Goal: Task Accomplishment & Management: Use online tool/utility

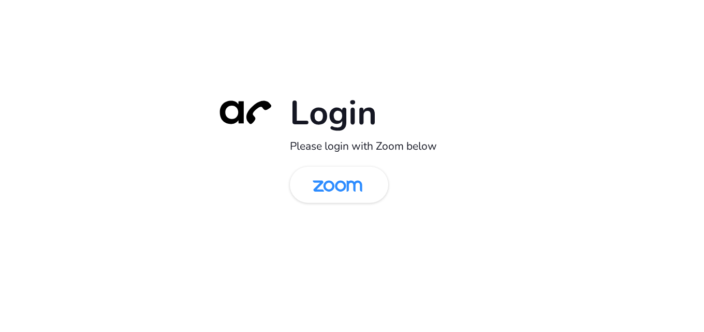
click at [347, 181] on img at bounding box center [337, 186] width 71 height 34
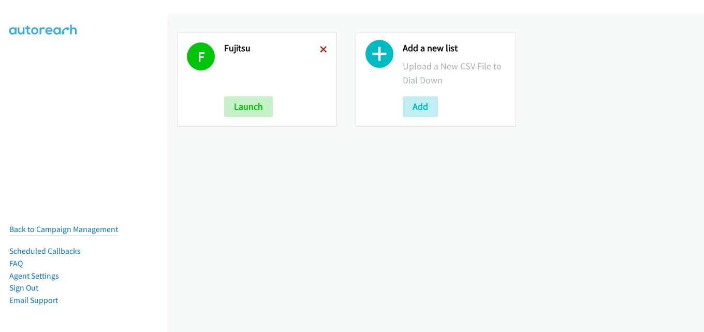
click at [320, 49] on icon at bounding box center [323, 50] width 7 height 7
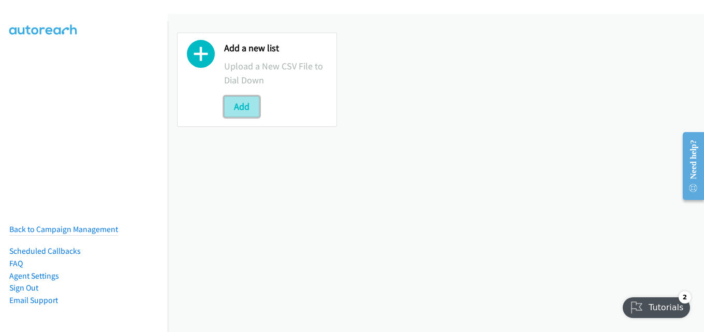
click at [248, 109] on button "Add" at bounding box center [241, 106] width 35 height 21
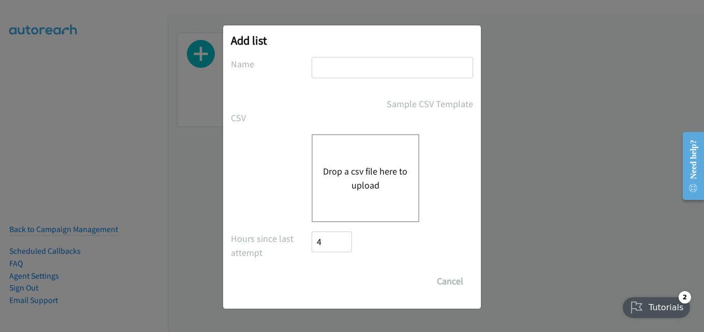
click at [367, 68] on input "text" at bounding box center [392, 67] width 161 height 21
type input "fujitsu"
click at [384, 162] on div "Drop a csv file here to upload" at bounding box center [366, 178] width 108 height 88
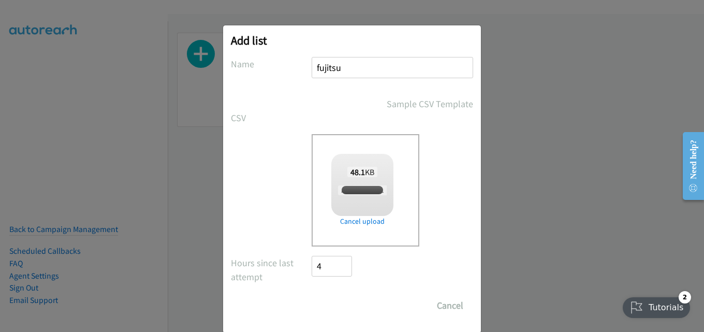
checkbox input "true"
click at [328, 304] on input "Save List" at bounding box center [339, 305] width 54 height 21
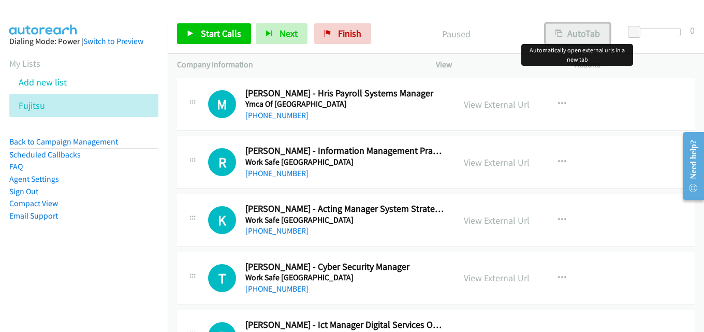
click at [585, 33] on button "AutoTab" at bounding box center [577, 33] width 64 height 21
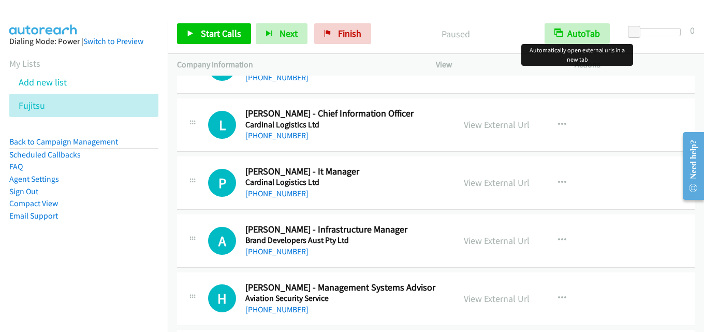
scroll to position [11791, 0]
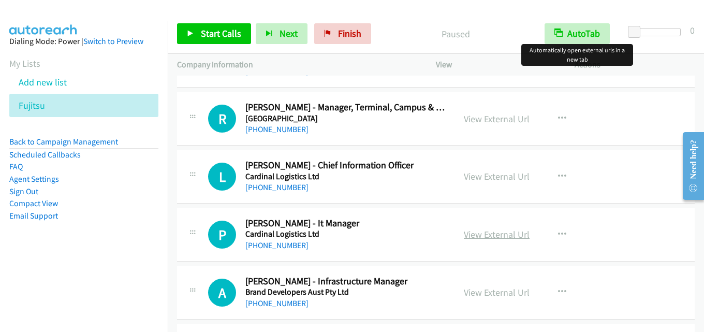
click at [490, 231] on link "View External Url" at bounding box center [497, 234] width 66 height 12
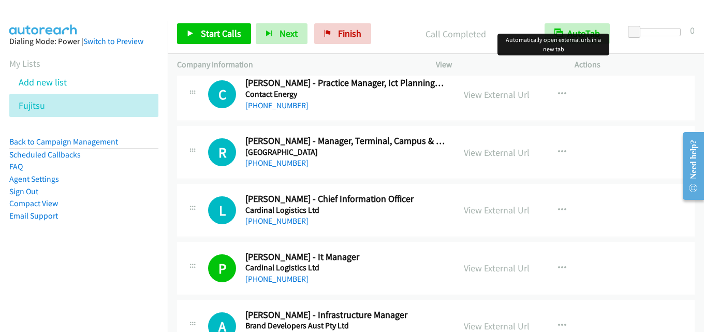
scroll to position [11739, 0]
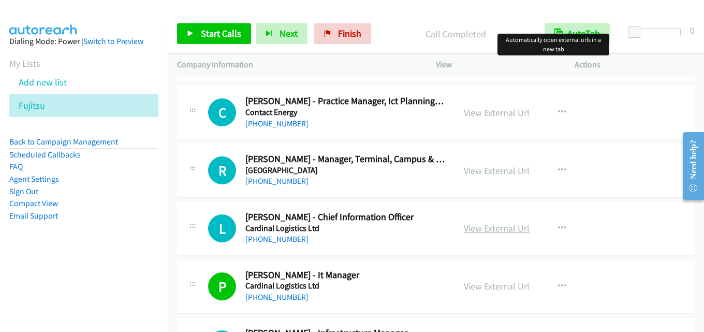
click at [481, 230] on link "View External Url" at bounding box center [497, 228] width 66 height 12
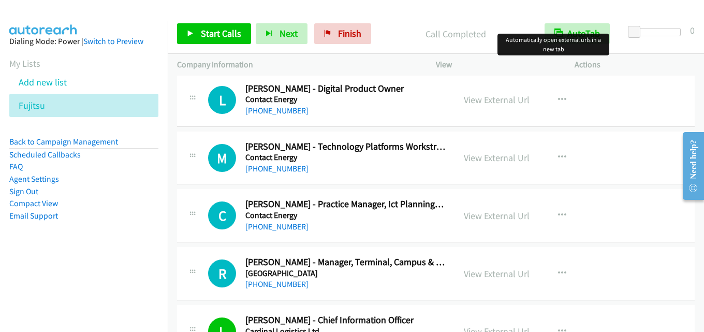
scroll to position [11636, 0]
click at [446, 113] on div "L Callback Scheduled [PERSON_NAME] - Digital Product Owner Contact Energy [GEOG…" at bounding box center [315, 100] width 277 height 34
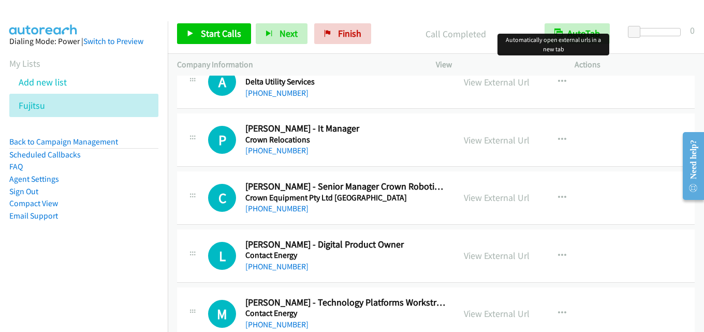
scroll to position [11428, 0]
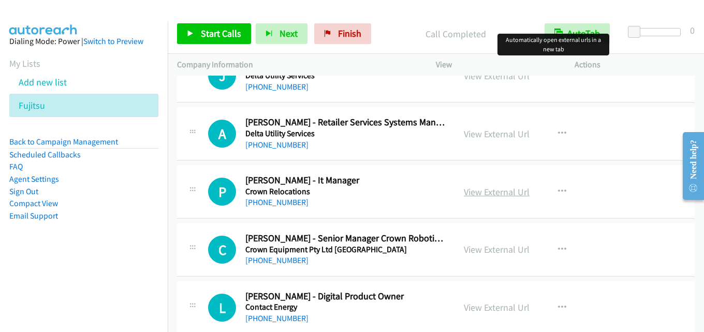
click at [491, 195] on link "View External Url" at bounding box center [497, 192] width 66 height 12
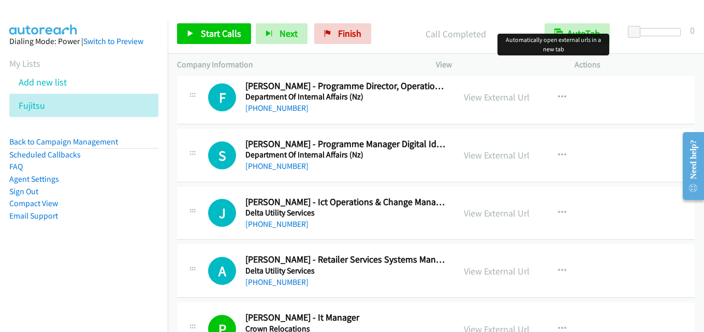
scroll to position [11273, 0]
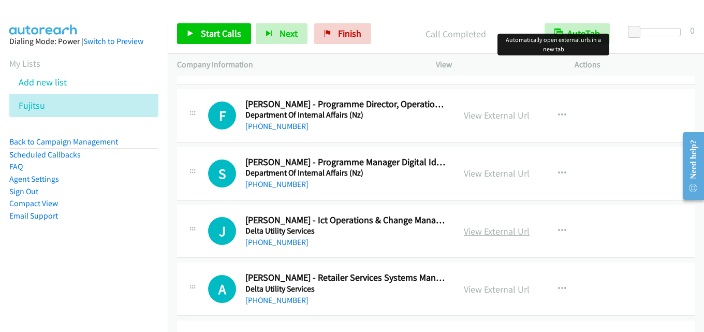
click at [489, 228] on link "View External Url" at bounding box center [497, 231] width 66 height 12
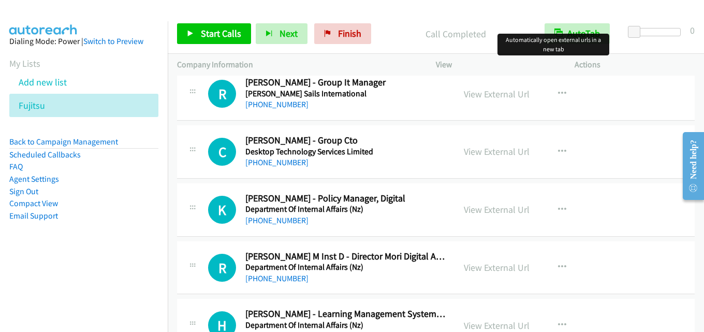
scroll to position [10549, 0]
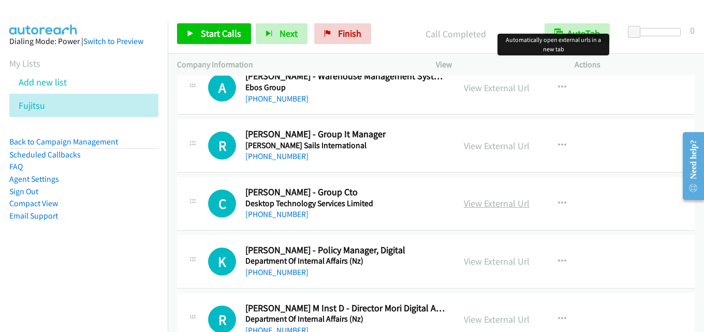
click at [486, 202] on link "View External Url" at bounding box center [497, 203] width 66 height 12
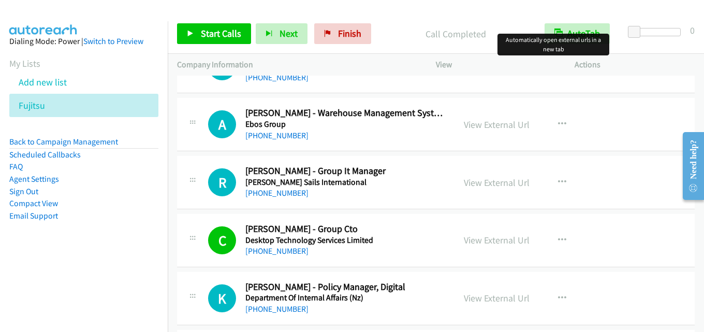
scroll to position [10497, 0]
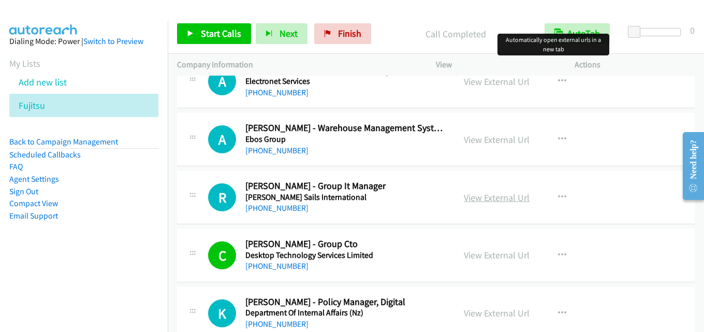
click at [504, 194] on link "View External Url" at bounding box center [497, 197] width 66 height 12
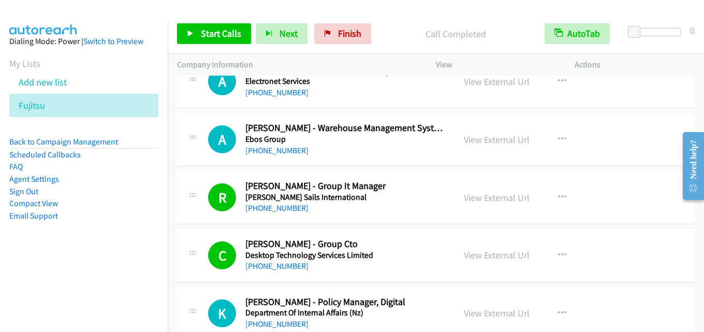
click at [344, 56] on div "Company Information" at bounding box center [297, 65] width 259 height 22
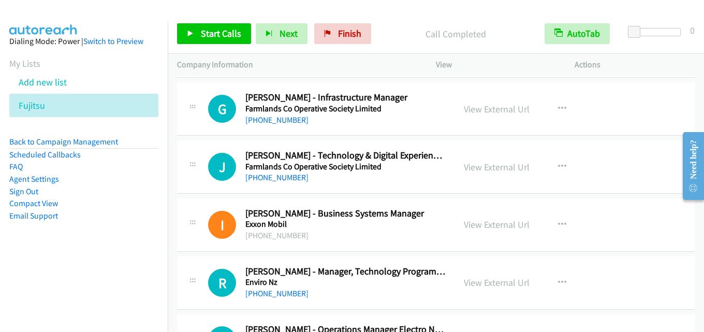
scroll to position [10186, 0]
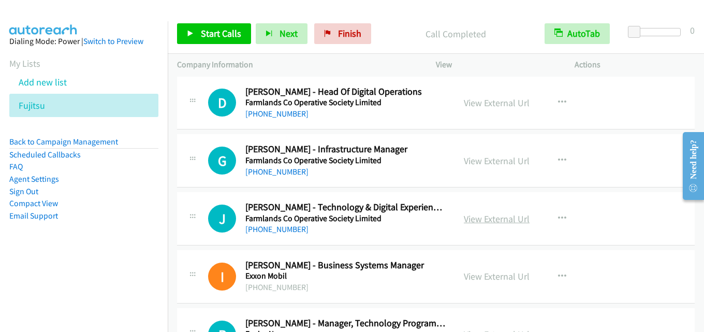
click at [476, 220] on link "View External Url" at bounding box center [497, 219] width 66 height 12
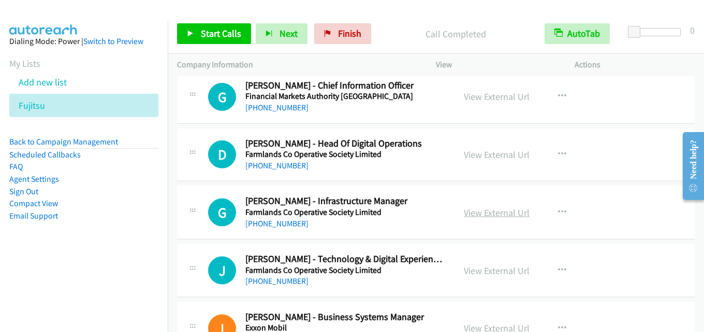
scroll to position [10083, 0]
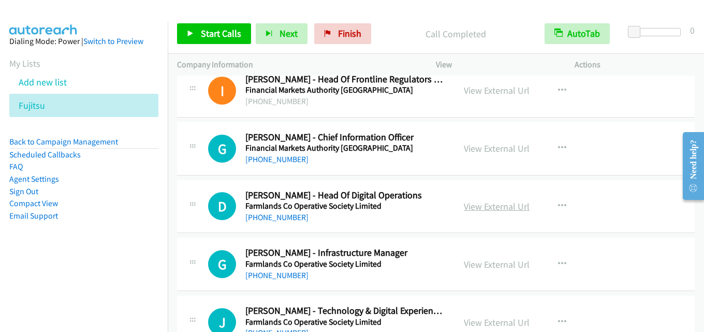
click at [484, 205] on link "View External Url" at bounding box center [497, 206] width 66 height 12
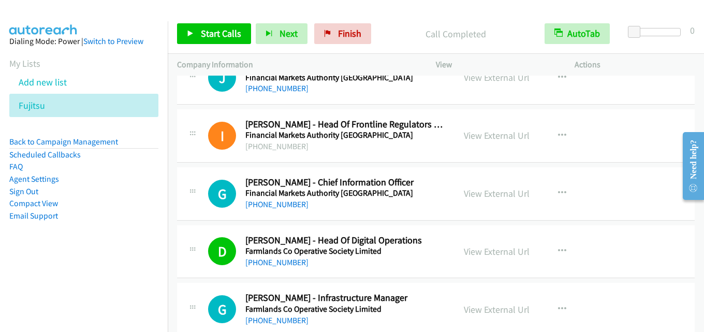
scroll to position [9979, 0]
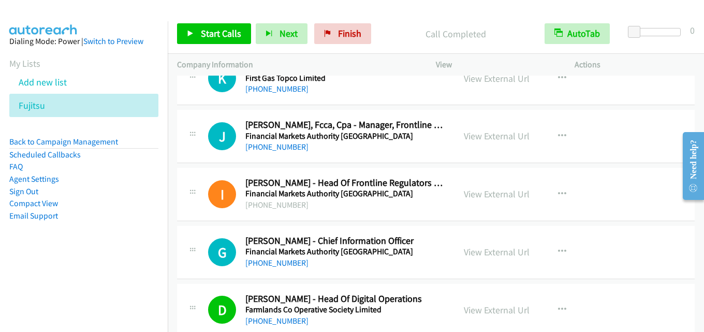
drag, startPoint x: 496, startPoint y: 250, endPoint x: 353, endPoint y: 19, distance: 272.2
click at [481, 254] on link "View External Url" at bounding box center [497, 252] width 66 height 12
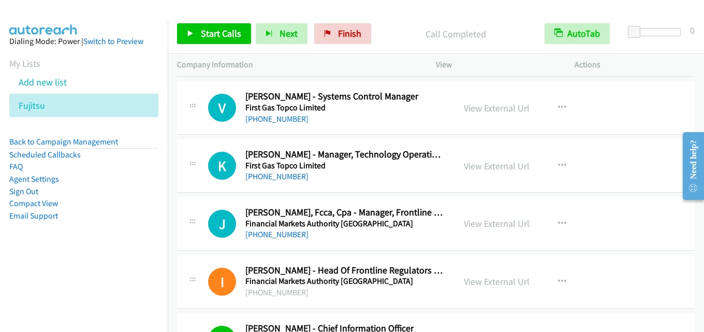
scroll to position [9876, 0]
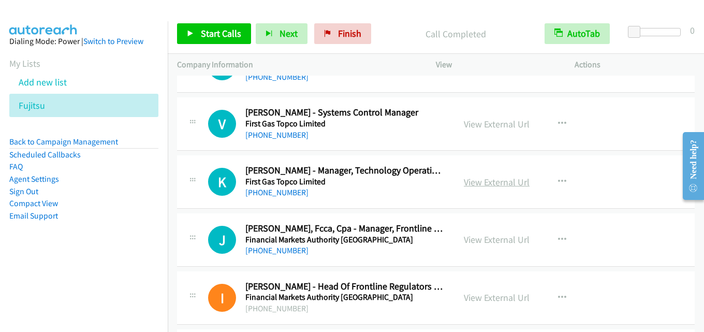
click at [491, 180] on link "View External Url" at bounding box center [497, 182] width 66 height 12
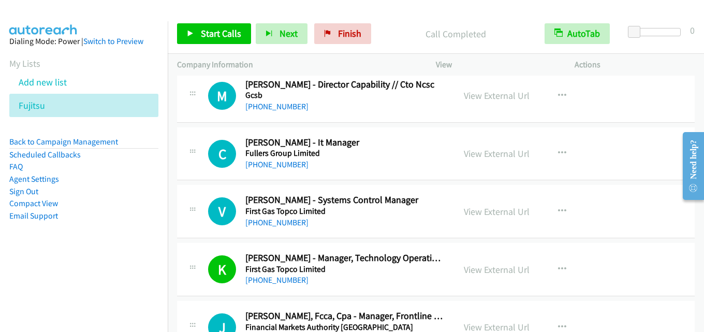
scroll to position [9772, 0]
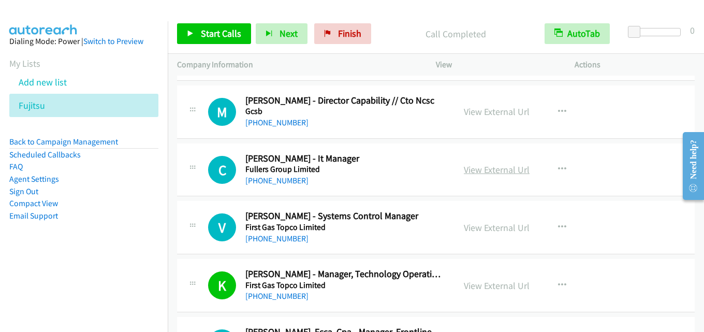
click at [474, 168] on link "View External Url" at bounding box center [497, 170] width 66 height 12
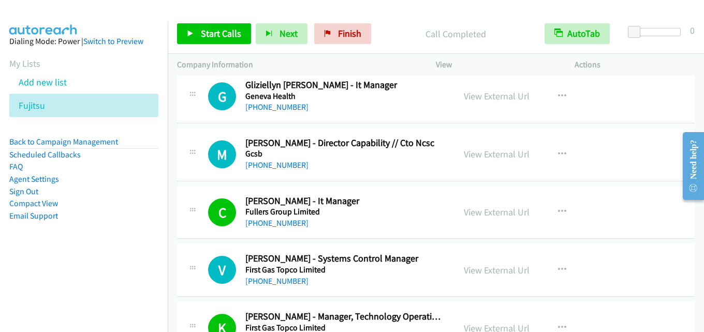
scroll to position [9669, 0]
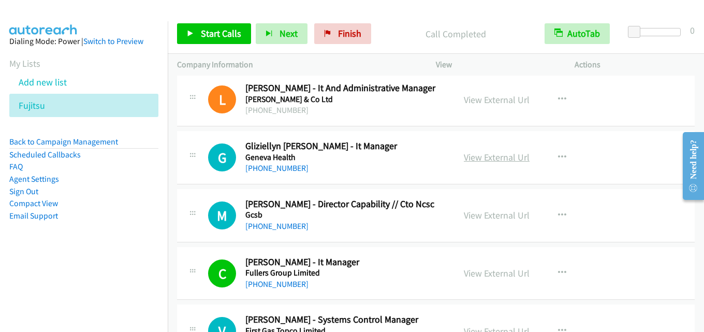
click at [510, 153] on link "View External Url" at bounding box center [497, 157] width 66 height 12
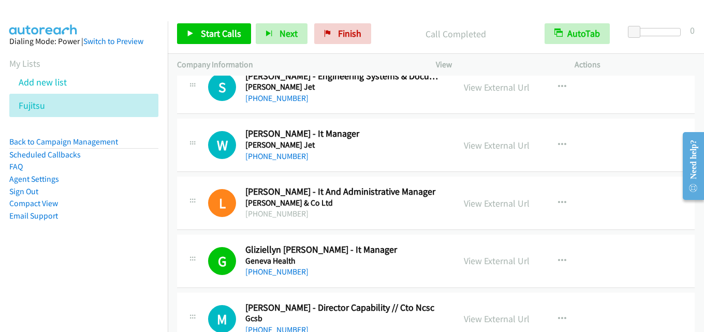
scroll to position [9514, 0]
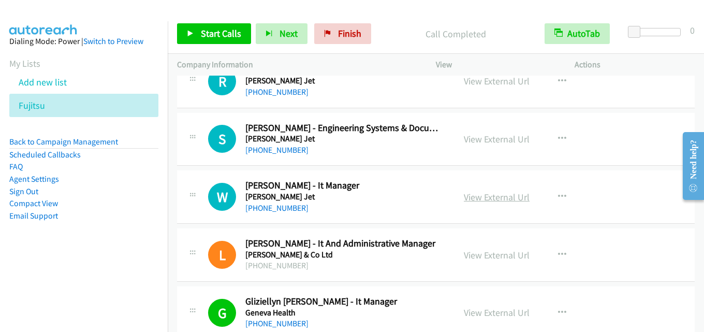
click at [502, 197] on link "View External Url" at bounding box center [497, 197] width 66 height 12
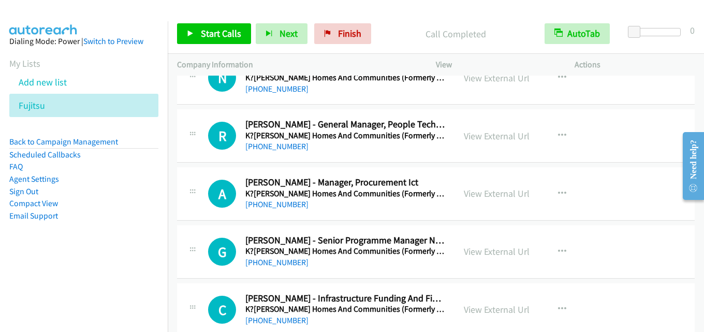
scroll to position [8944, 0]
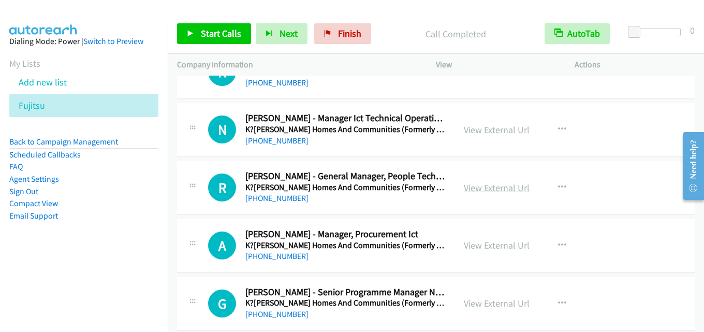
click at [499, 189] on link "View External Url" at bounding box center [497, 188] width 66 height 12
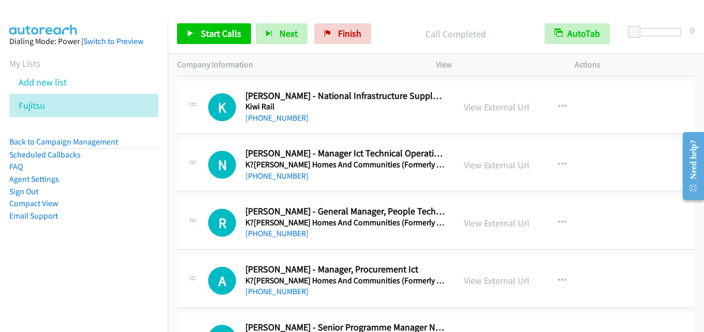
scroll to position [8893, 0]
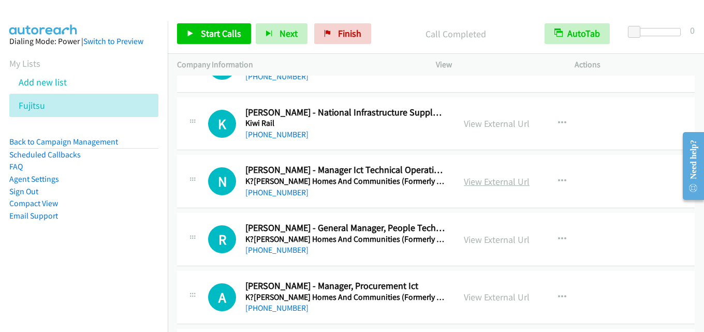
click at [504, 182] on link "View External Url" at bounding box center [497, 181] width 66 height 12
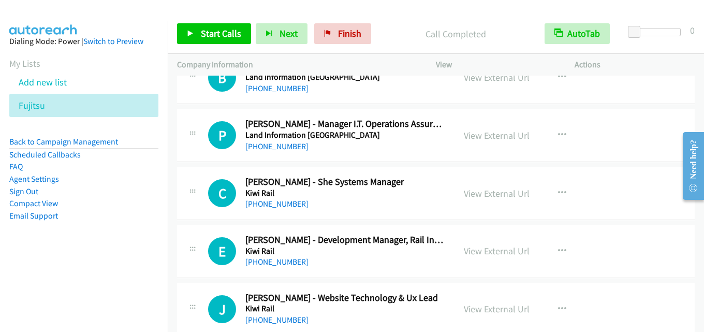
scroll to position [7961, 0]
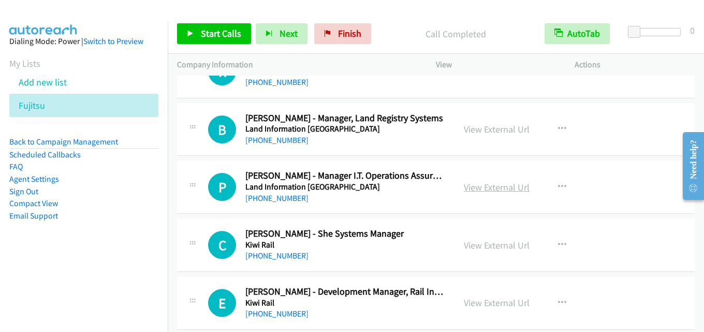
click at [483, 182] on link "View External Url" at bounding box center [497, 187] width 66 height 12
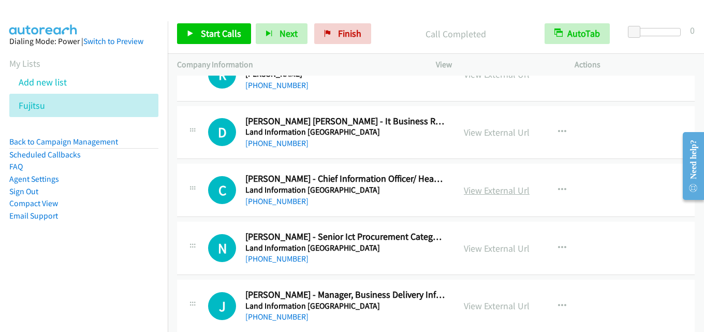
scroll to position [7650, 0]
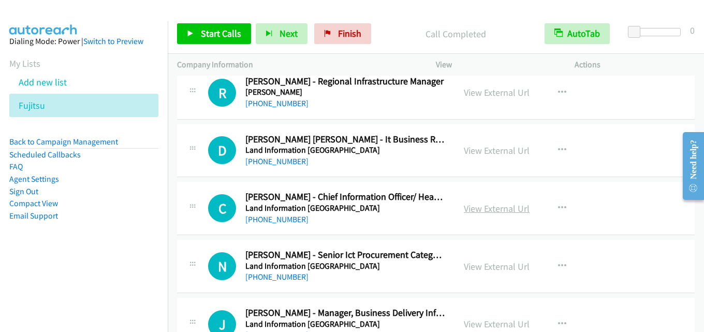
click at [478, 204] on link "View External Url" at bounding box center [497, 208] width 66 height 12
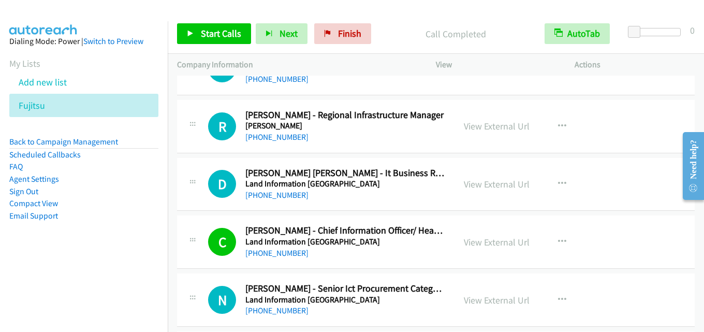
scroll to position [7599, 0]
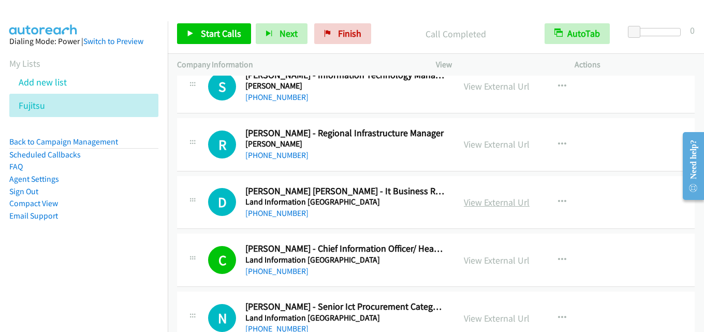
click at [496, 202] on link "View External Url" at bounding box center [497, 202] width 66 height 12
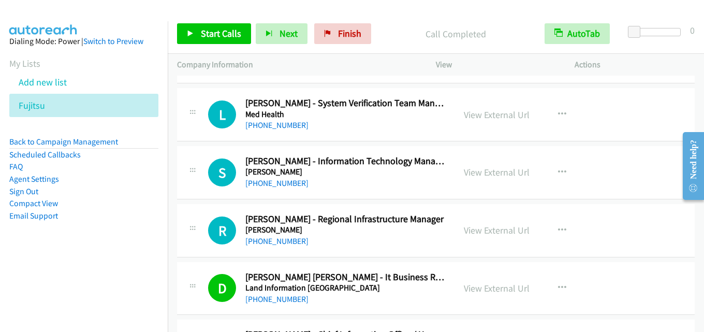
scroll to position [7495, 0]
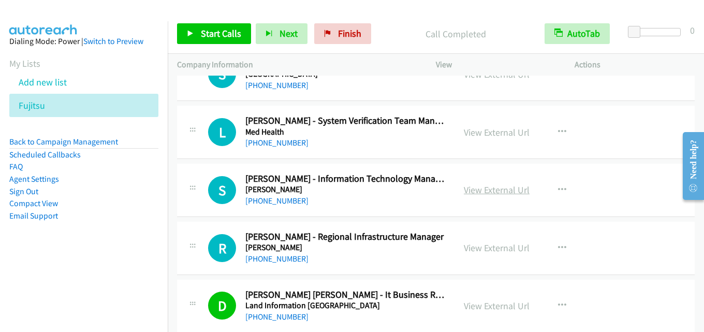
click at [493, 186] on link "View External Url" at bounding box center [497, 190] width 66 height 12
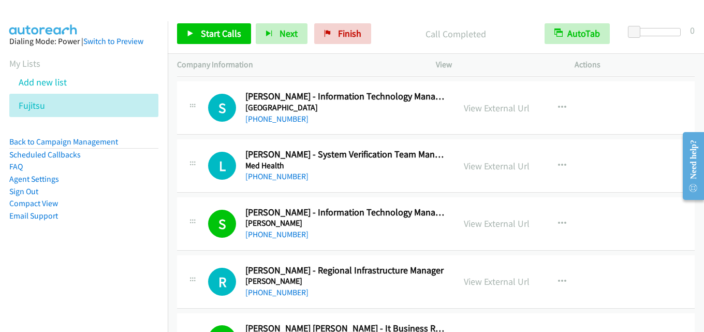
scroll to position [7392, 0]
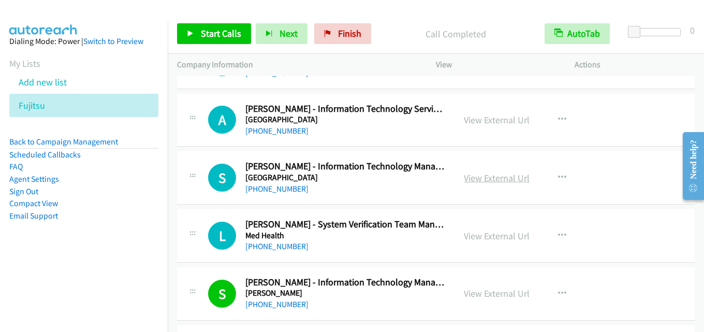
click at [494, 178] on link "View External Url" at bounding box center [497, 178] width 66 height 12
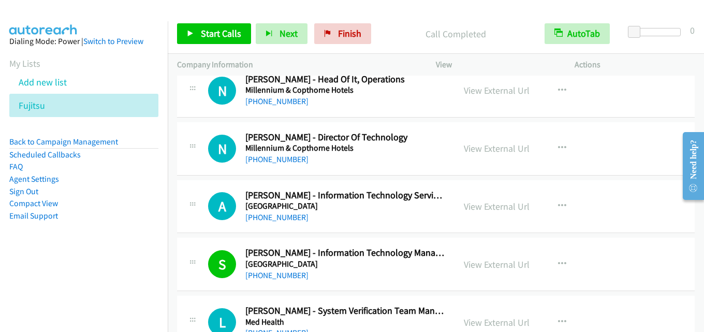
scroll to position [7288, 0]
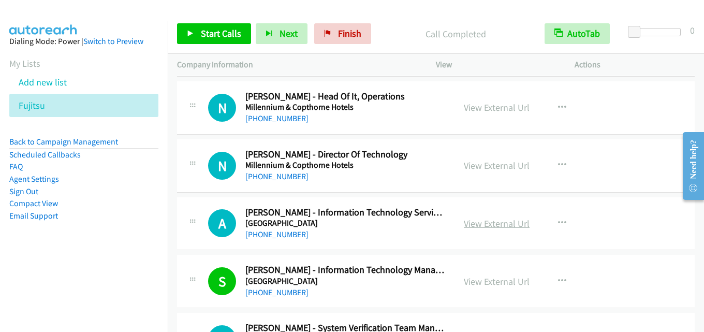
click at [486, 217] on link "View External Url" at bounding box center [497, 223] width 66 height 12
click at [503, 166] on link "View External Url" at bounding box center [497, 165] width 66 height 12
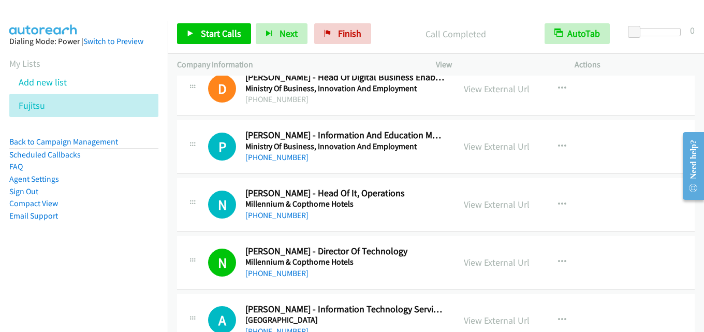
scroll to position [7185, 0]
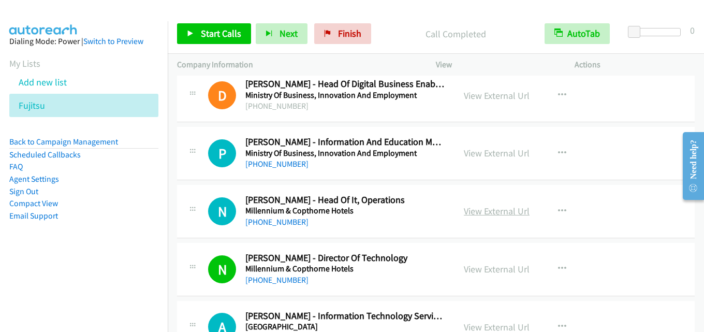
click at [496, 214] on link "View External Url" at bounding box center [497, 211] width 66 height 12
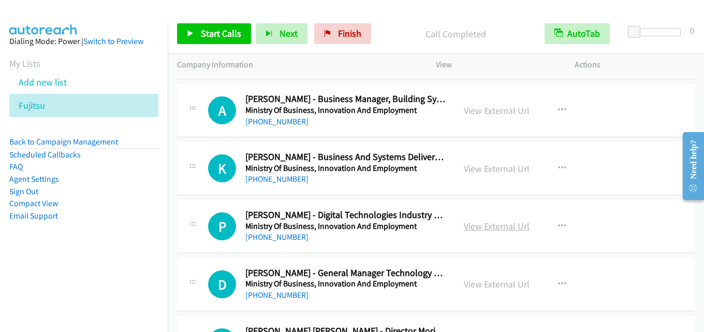
scroll to position [6874, 0]
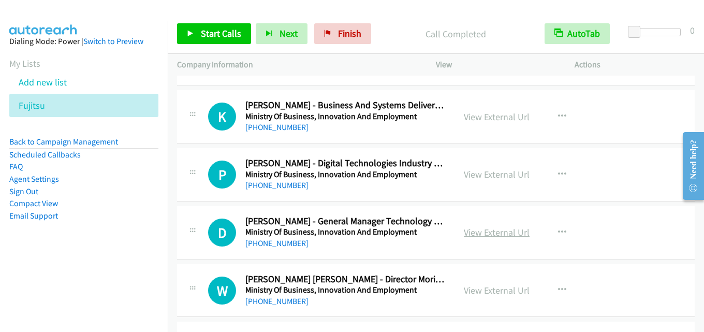
click at [490, 231] on link "View External Url" at bounding box center [497, 232] width 66 height 12
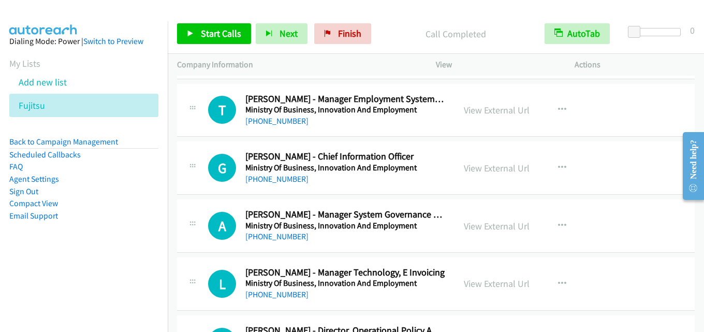
scroll to position [6460, 0]
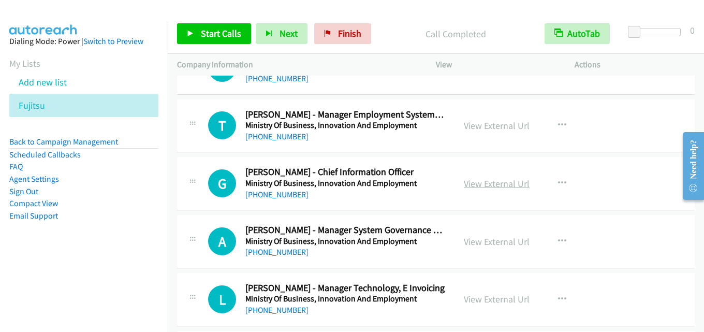
click at [504, 184] on link "View External Url" at bounding box center [497, 184] width 66 height 12
click at [497, 185] on link "View External Url" at bounding box center [497, 184] width 66 height 12
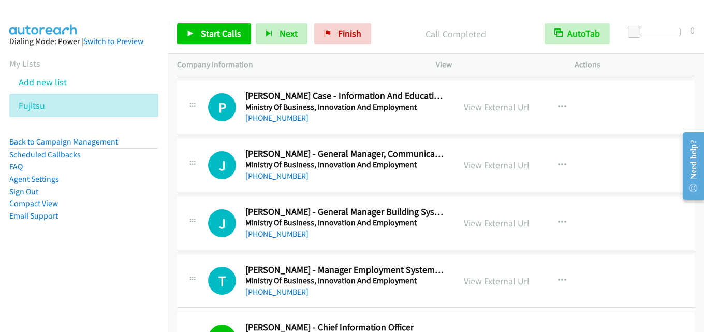
click at [499, 169] on link "View External Url" at bounding box center [497, 165] width 66 height 12
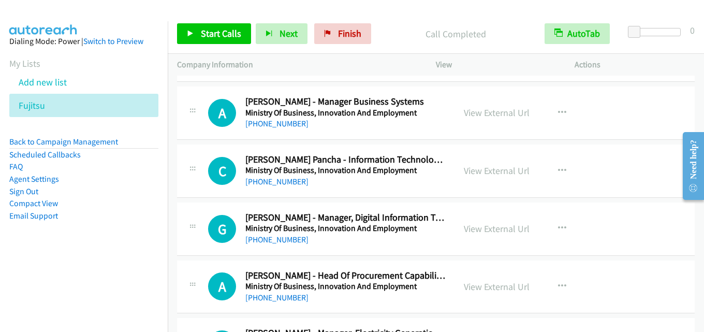
scroll to position [5321, 0]
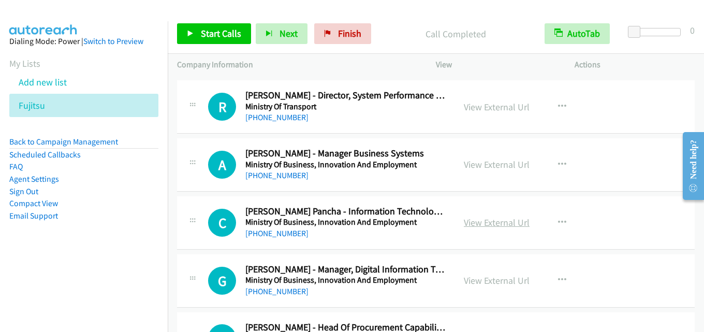
click at [488, 225] on link "View External Url" at bounding box center [497, 222] width 66 height 12
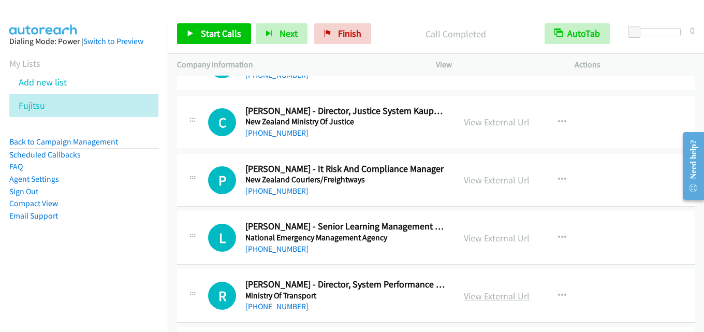
scroll to position [5114, 0]
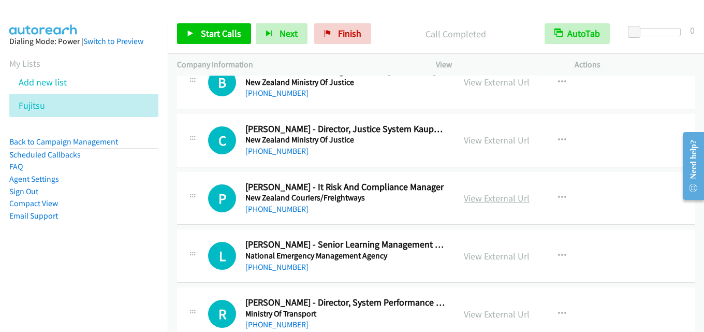
click at [496, 196] on link "View External Url" at bounding box center [497, 198] width 66 height 12
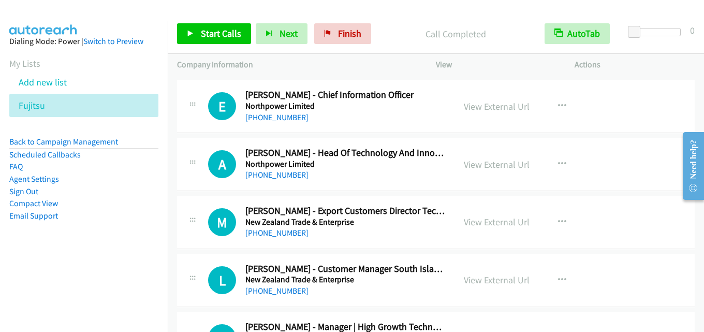
scroll to position [4286, 0]
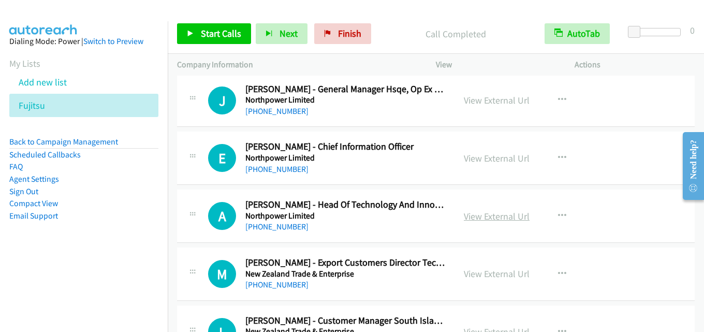
click at [491, 219] on link "View External Url" at bounding box center [497, 216] width 66 height 12
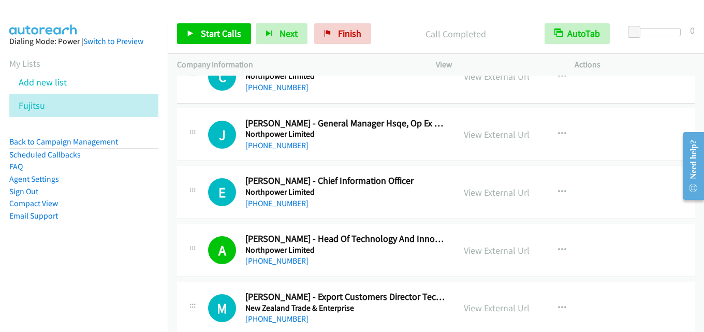
scroll to position [4235, 0]
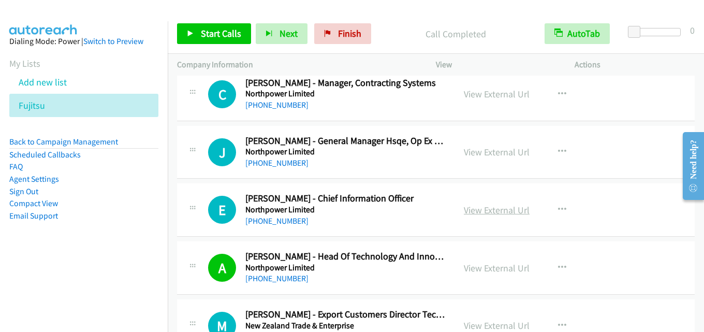
click at [503, 213] on link "View External Url" at bounding box center [497, 210] width 66 height 12
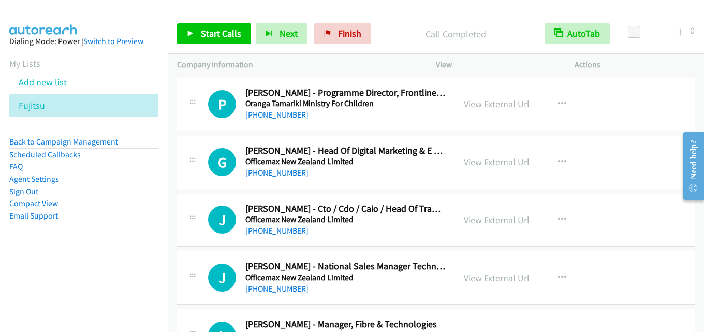
scroll to position [3872, 0]
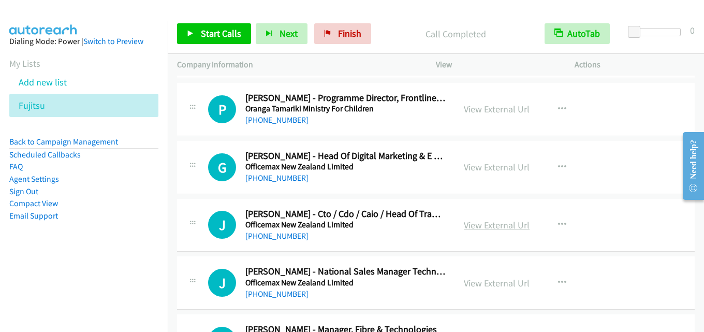
click at [478, 223] on link "View External Url" at bounding box center [497, 225] width 66 height 12
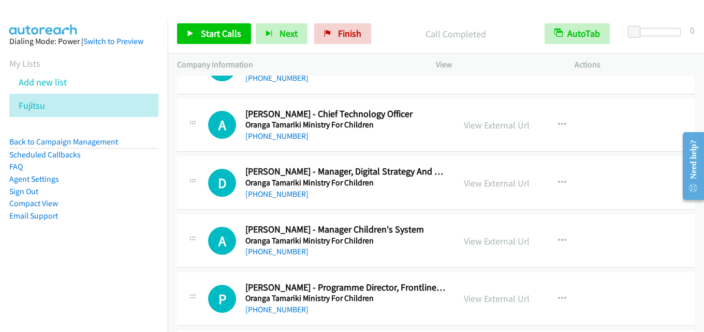
scroll to position [3665, 0]
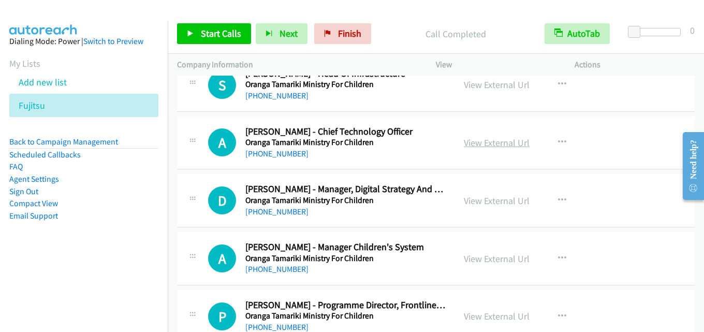
click at [483, 141] on link "View External Url" at bounding box center [497, 143] width 66 height 12
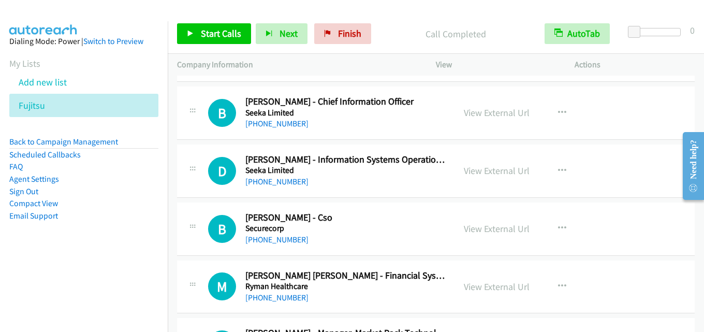
scroll to position [2578, 0]
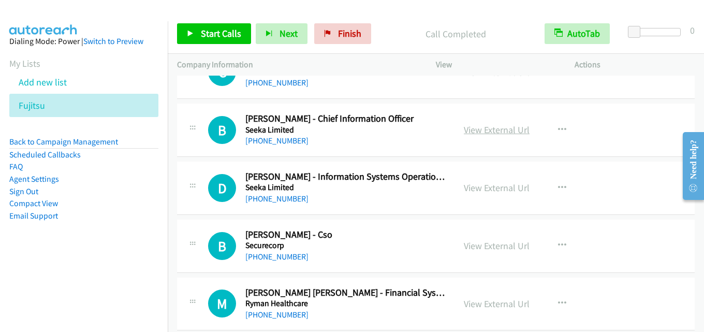
click at [507, 128] on link "View External Url" at bounding box center [497, 130] width 66 height 12
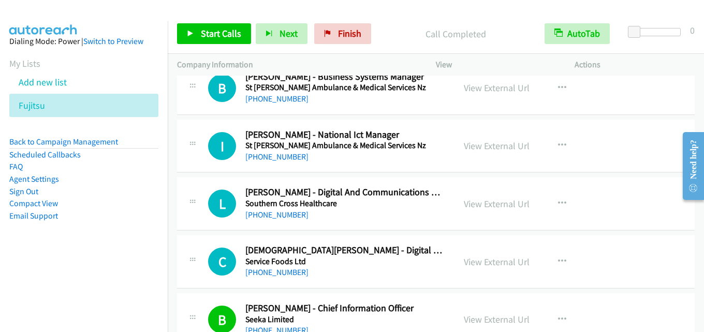
scroll to position [2371, 0]
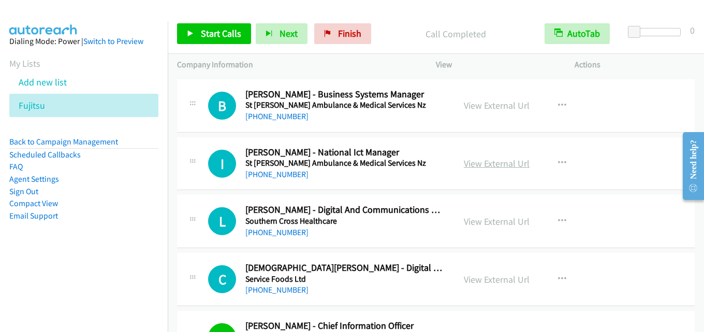
click at [488, 166] on link "View External Url" at bounding box center [497, 163] width 66 height 12
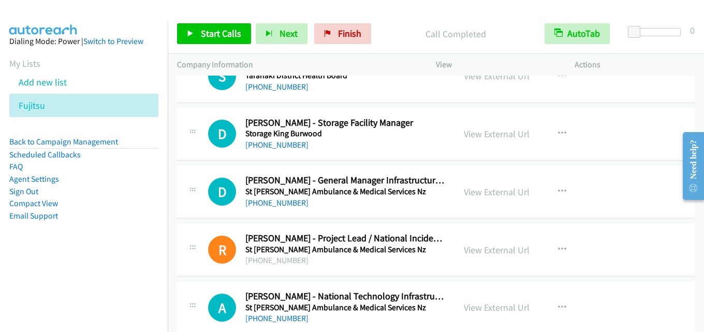
scroll to position [2113, 0]
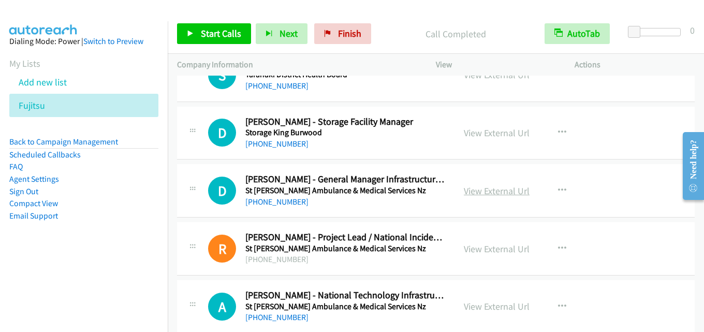
click at [487, 195] on link "View External Url" at bounding box center [497, 191] width 66 height 12
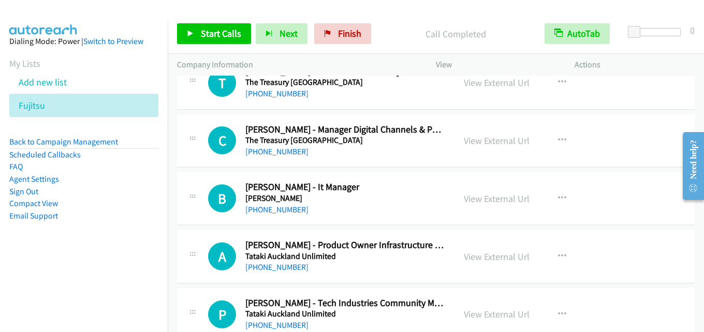
scroll to position [1854, 0]
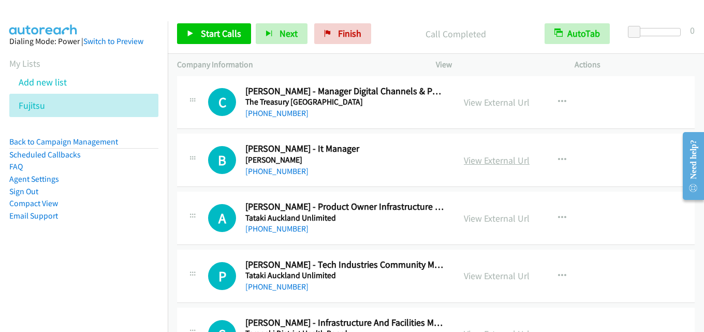
click at [500, 158] on link "View External Url" at bounding box center [497, 160] width 66 height 12
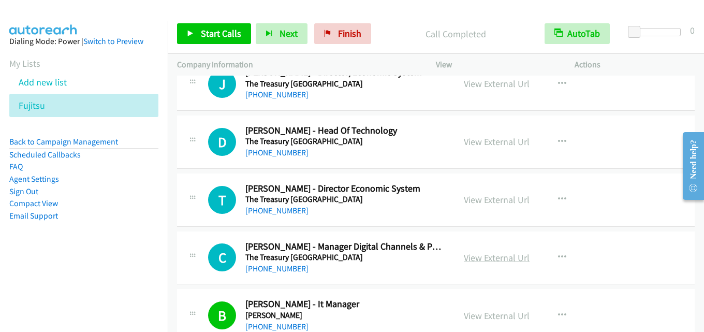
scroll to position [1647, 0]
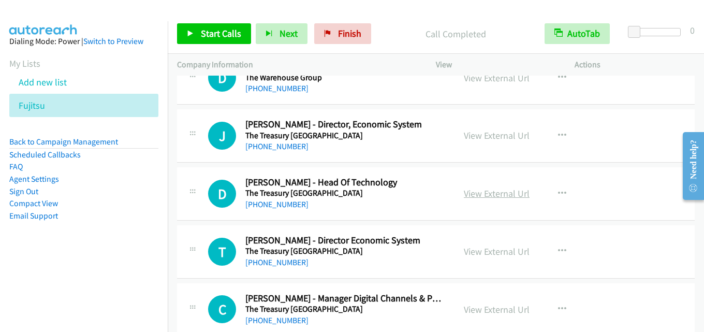
click at [489, 196] on link "View External Url" at bounding box center [497, 193] width 66 height 12
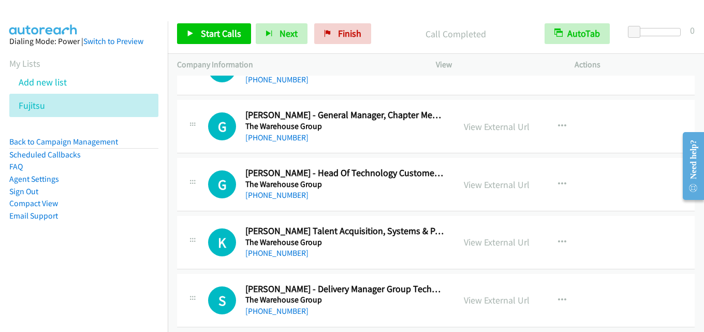
scroll to position [1233, 0]
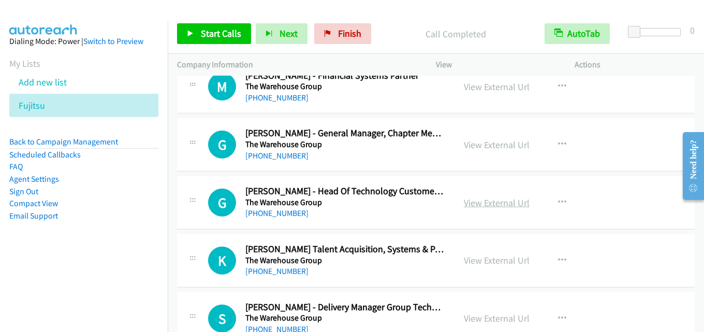
click at [486, 202] on link "View External Url" at bounding box center [497, 203] width 66 height 12
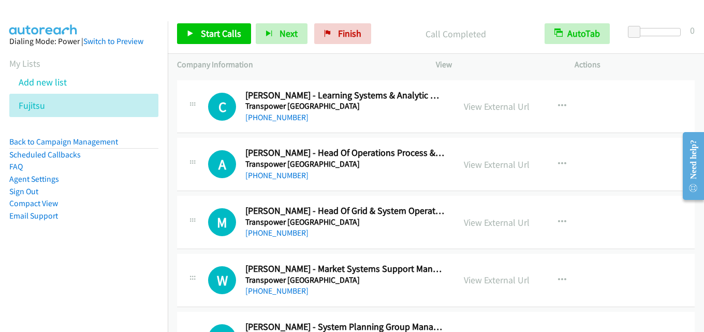
scroll to position [560, 0]
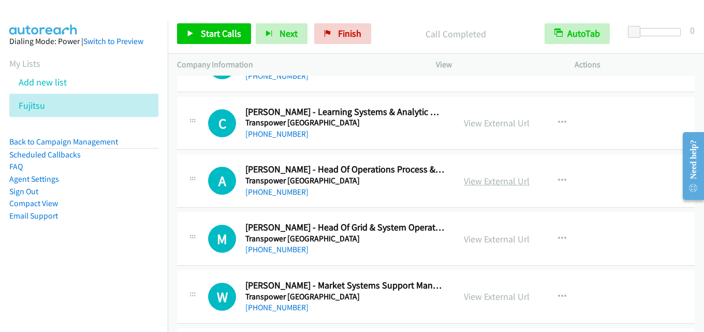
click at [492, 180] on link "View External Url" at bounding box center [497, 181] width 66 height 12
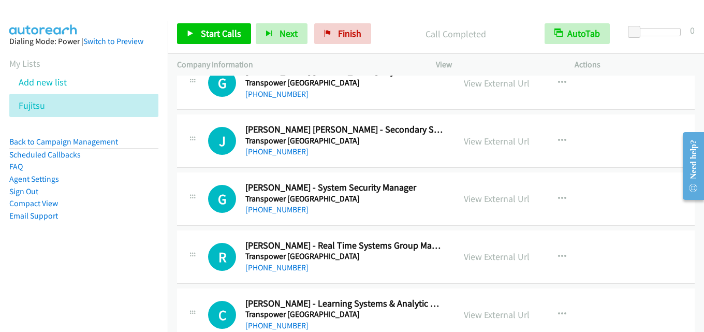
scroll to position [353, 0]
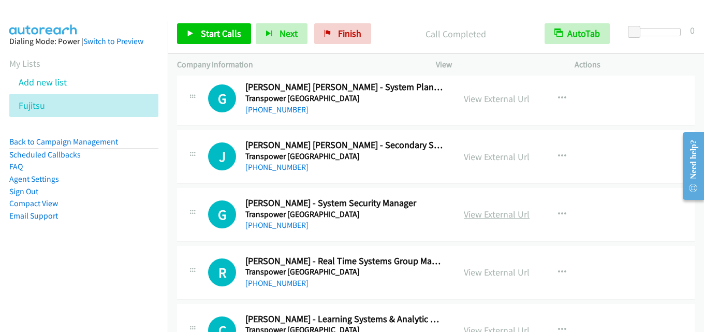
click at [505, 216] on link "View External Url" at bounding box center [497, 214] width 66 height 12
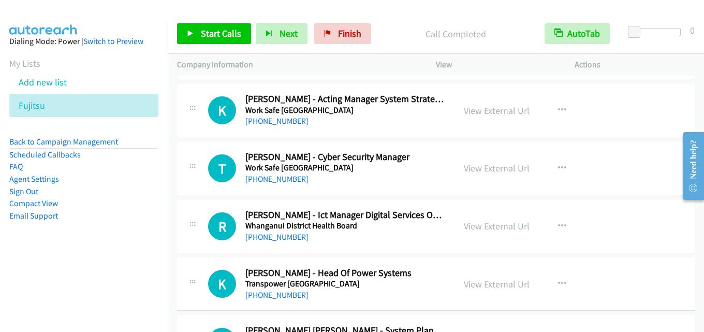
scroll to position [94, 0]
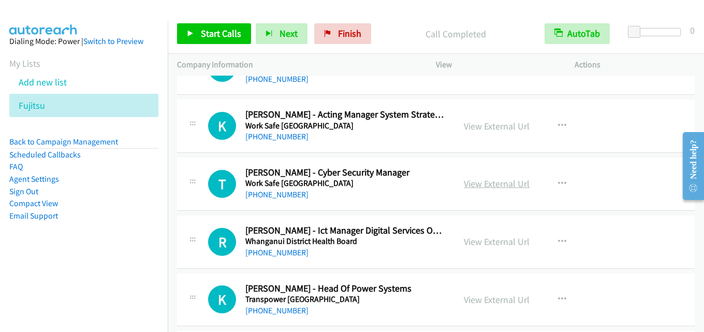
click at [483, 182] on link "View External Url" at bounding box center [497, 184] width 66 height 12
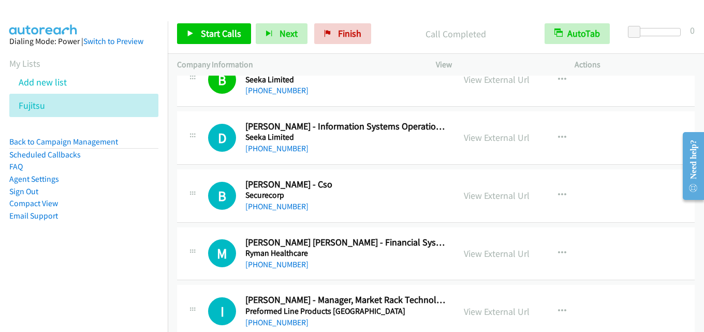
scroll to position [2639, 0]
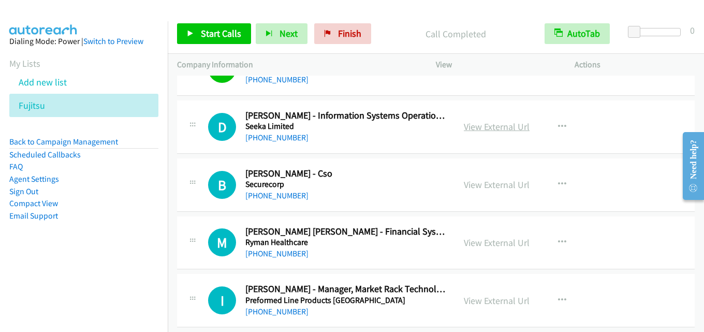
click at [489, 126] on link "View External Url" at bounding box center [497, 127] width 66 height 12
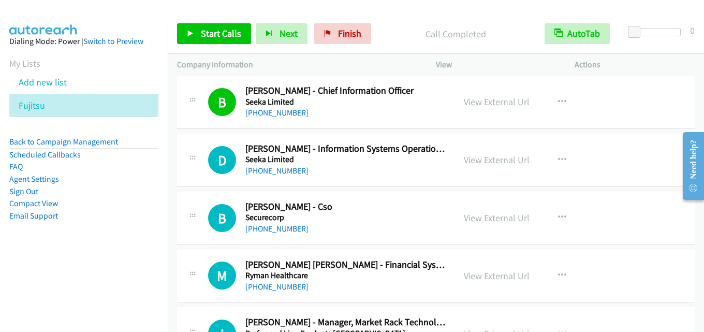
scroll to position [2588, 0]
